Goal: Go to known website: Access a specific website the user already knows

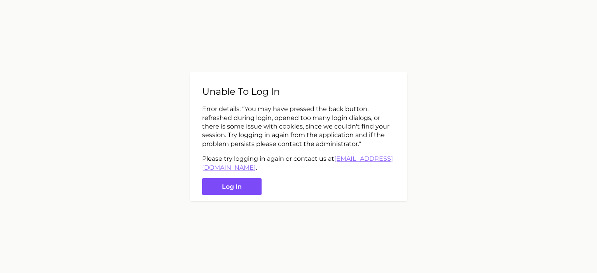
click at [242, 192] on button "Log in" at bounding box center [231, 186] width 59 height 17
